Goal: Ask a question

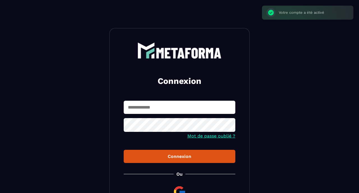
click at [146, 109] on input "text" at bounding box center [180, 107] width 112 height 13
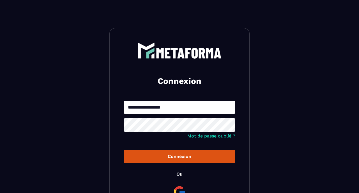
type input "**********"
click at [124, 150] on button "Connexion" at bounding box center [180, 156] width 112 height 13
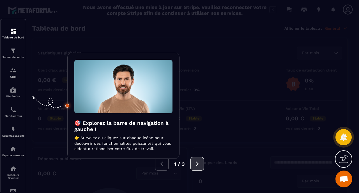
click at [196, 164] on icon at bounding box center [197, 164] width 6 height 6
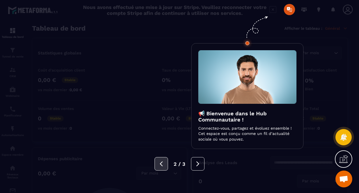
click at [165, 165] on button at bounding box center [161, 163] width 13 height 13
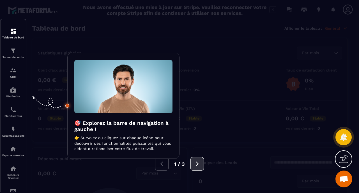
click at [200, 162] on icon at bounding box center [197, 164] width 6 height 6
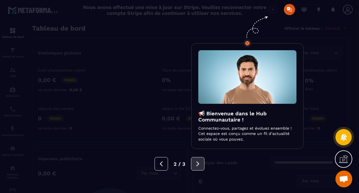
click at [198, 162] on icon at bounding box center [198, 164] width 6 height 6
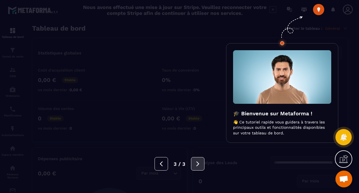
click at [198, 162] on icon at bounding box center [198, 164] width 6 height 6
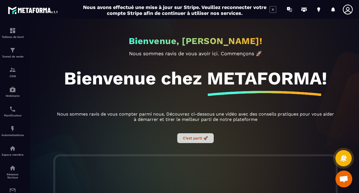
click at [196, 139] on button "C’est parti 🚀" at bounding box center [195, 138] width 36 height 10
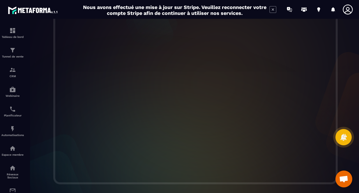
scroll to position [145, 0]
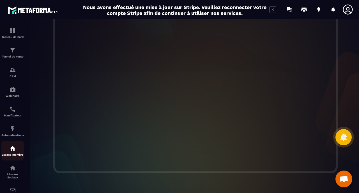
click at [14, 151] on img at bounding box center [12, 148] width 7 height 7
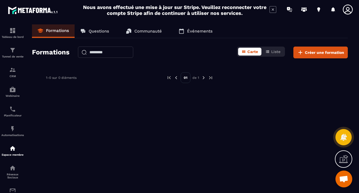
click at [65, 27] on link "Formations" at bounding box center [53, 30] width 43 height 13
click at [279, 50] on span "Liste" at bounding box center [275, 51] width 9 height 4
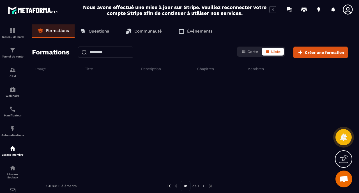
click at [99, 32] on p "Questions" at bounding box center [99, 31] width 20 height 5
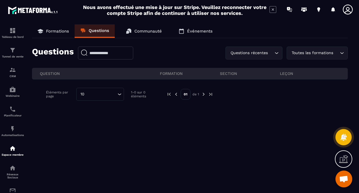
click at [141, 33] on p "Communauté" at bounding box center [148, 31] width 28 height 5
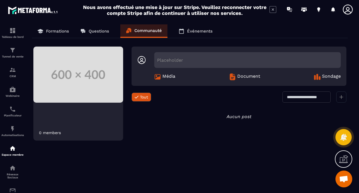
click at [168, 39] on div "Formations Questions Communauté Événements 0 members Placeholder Média Document…" at bounding box center [189, 107] width 327 height 166
click at [194, 30] on p "Événements" at bounding box center [200, 31] width 26 height 5
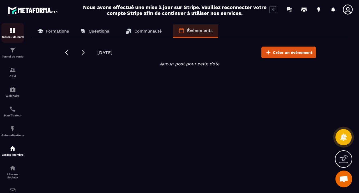
click at [13, 35] on div "Tableau de bord" at bounding box center [12, 32] width 22 height 11
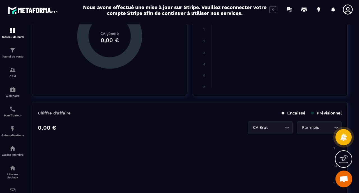
scroll to position [212, 0]
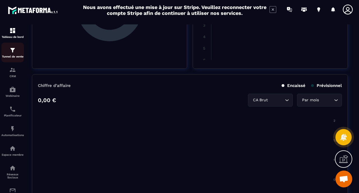
click at [13, 54] on img at bounding box center [12, 50] width 7 height 7
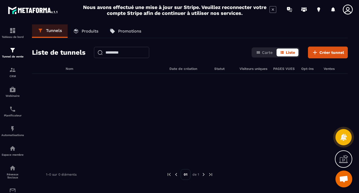
click at [79, 31] on link "Produits" at bounding box center [86, 30] width 36 height 13
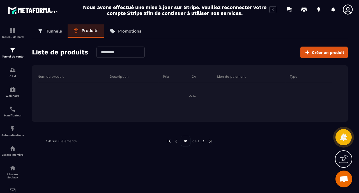
click at [121, 26] on link "Promotions" at bounding box center [125, 30] width 43 height 13
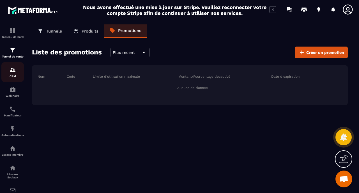
click at [13, 75] on div "CRM" at bounding box center [12, 72] width 22 height 11
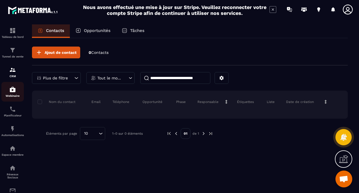
click at [12, 93] on img at bounding box center [12, 89] width 7 height 7
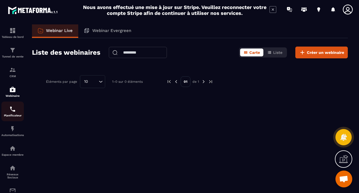
click at [12, 117] on p "Planificateur" at bounding box center [12, 115] width 22 height 3
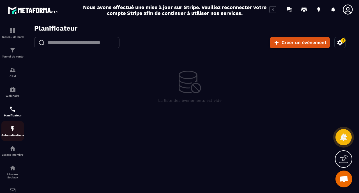
click at [12, 132] on img at bounding box center [12, 128] width 7 height 7
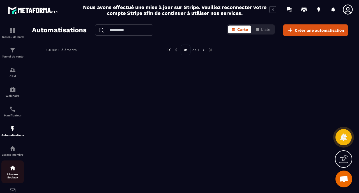
click at [13, 176] on div "Réseaux Sociaux" at bounding box center [12, 172] width 22 height 14
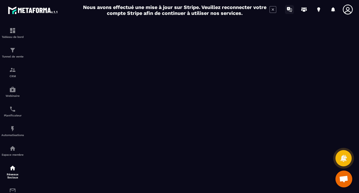
click at [289, 9] on icon at bounding box center [288, 9] width 3 height 4
click at [320, 9] on icon at bounding box center [318, 9] width 3 height 4
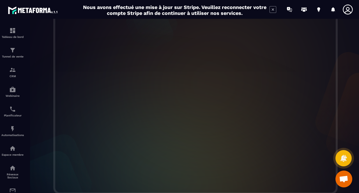
scroll to position [146, 0]
click at [343, 182] on span "Ouvrir le chat" at bounding box center [343, 180] width 9 height 8
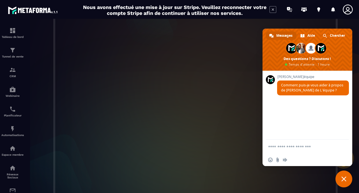
click at [343, 182] on span "Fermer le chat" at bounding box center [344, 179] width 17 height 17
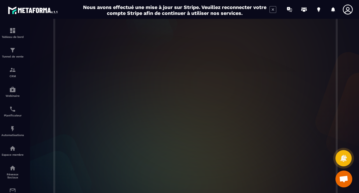
click at [343, 182] on span "Ouvrir le chat" at bounding box center [343, 180] width 9 height 8
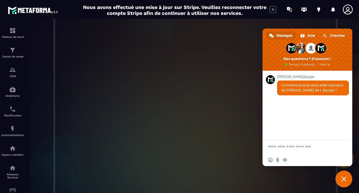
click at [343, 182] on span "Fermer le chat" at bounding box center [344, 179] width 17 height 17
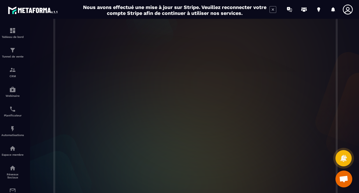
click at [343, 182] on span "Ouvrir le chat" at bounding box center [343, 180] width 9 height 8
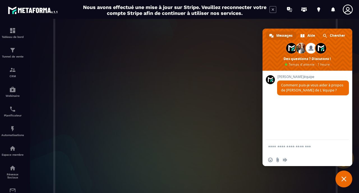
click at [296, 150] on textarea "Entrez votre message..." at bounding box center [301, 147] width 67 height 14
type textarea "**********"
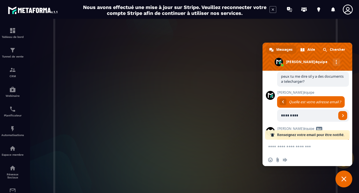
scroll to position [81, 0]
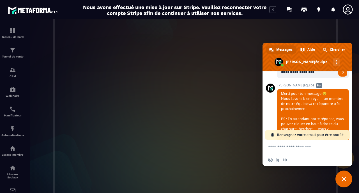
type input "**********"
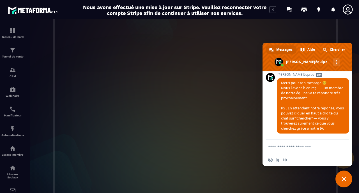
scroll to position [60, 0]
click at [309, 48] on span "Aide" at bounding box center [312, 49] width 8 height 8
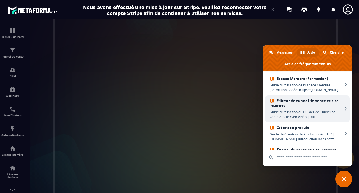
click at [344, 108] on link "Editeur de tunnel de vente et site internet Guide d'utilisation du Builder de T…" at bounding box center [307, 108] width 85 height 27
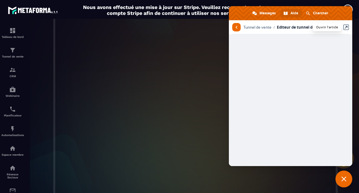
click at [346, 28] on link at bounding box center [347, 27] width 6 height 6
